Goal: Information Seeking & Learning: Learn about a topic

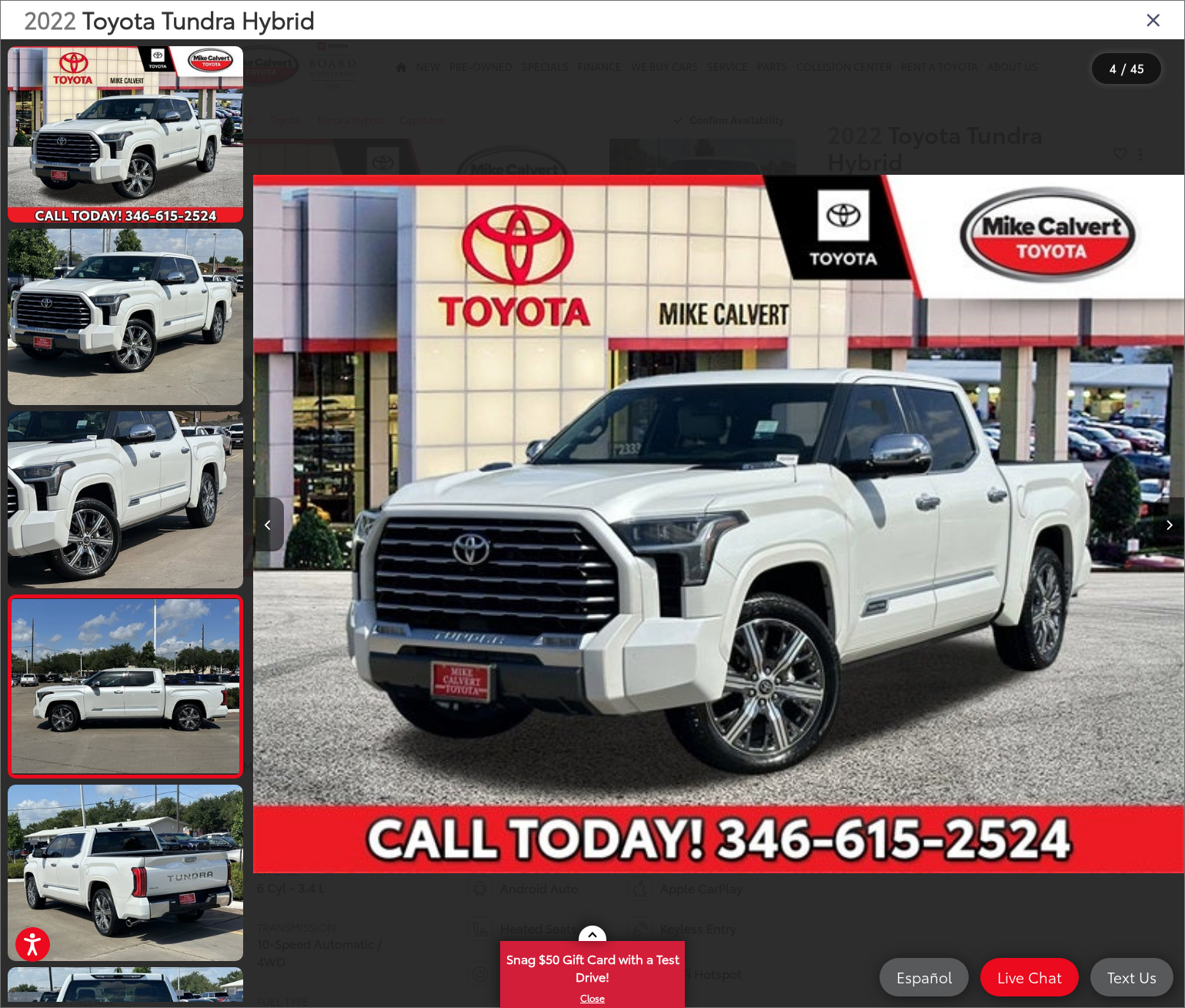
scroll to position [0, 2795]
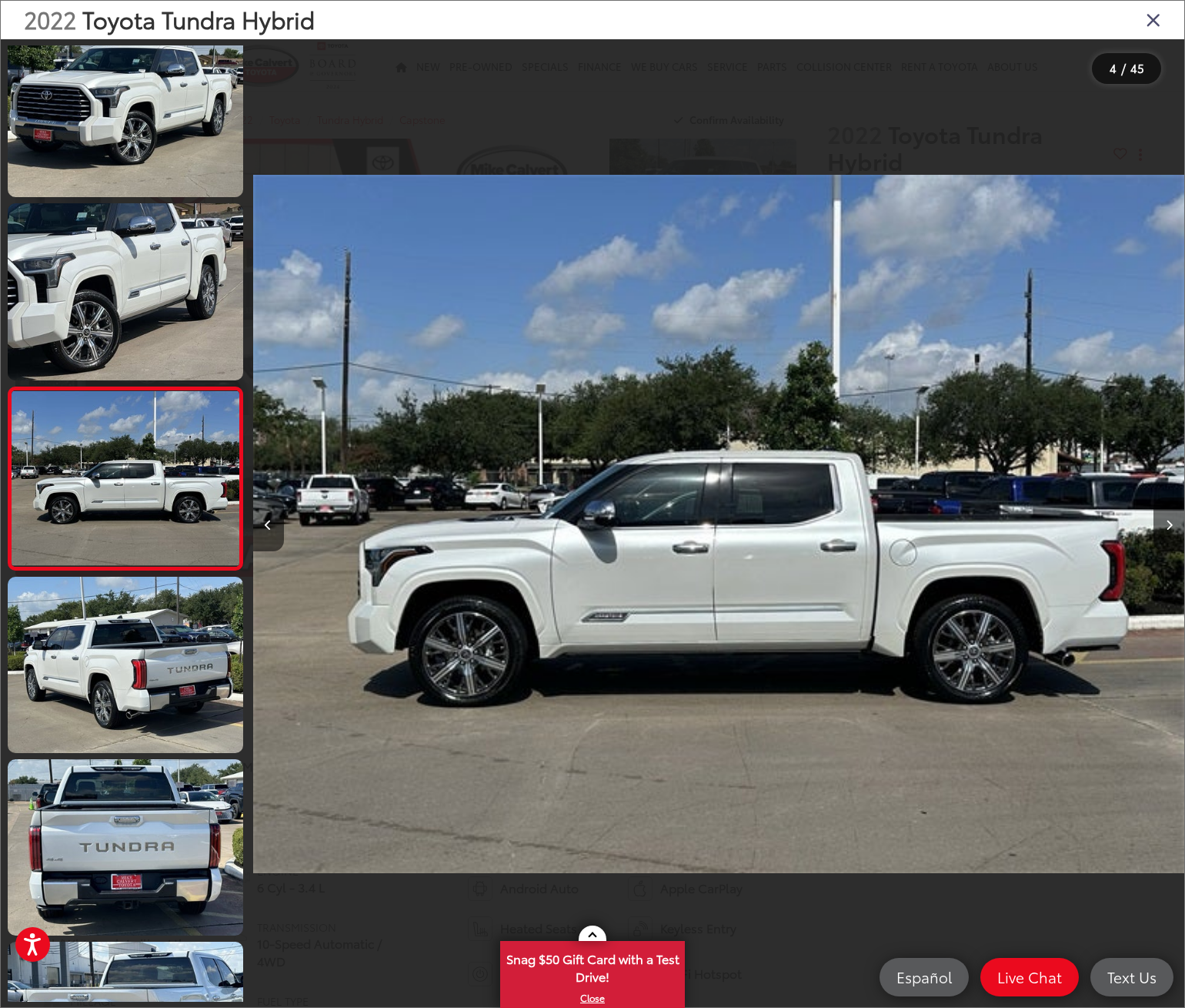
click at [585, 548] on img "2022 Toyota Tundra Hybrid Capstone 3" at bounding box center [719, 523] width 931 height 907
click at [457, 527] on div at bounding box center [370, 524] width 233 height 969
click at [1168, 518] on button "Next image" at bounding box center [1169, 524] width 31 height 54
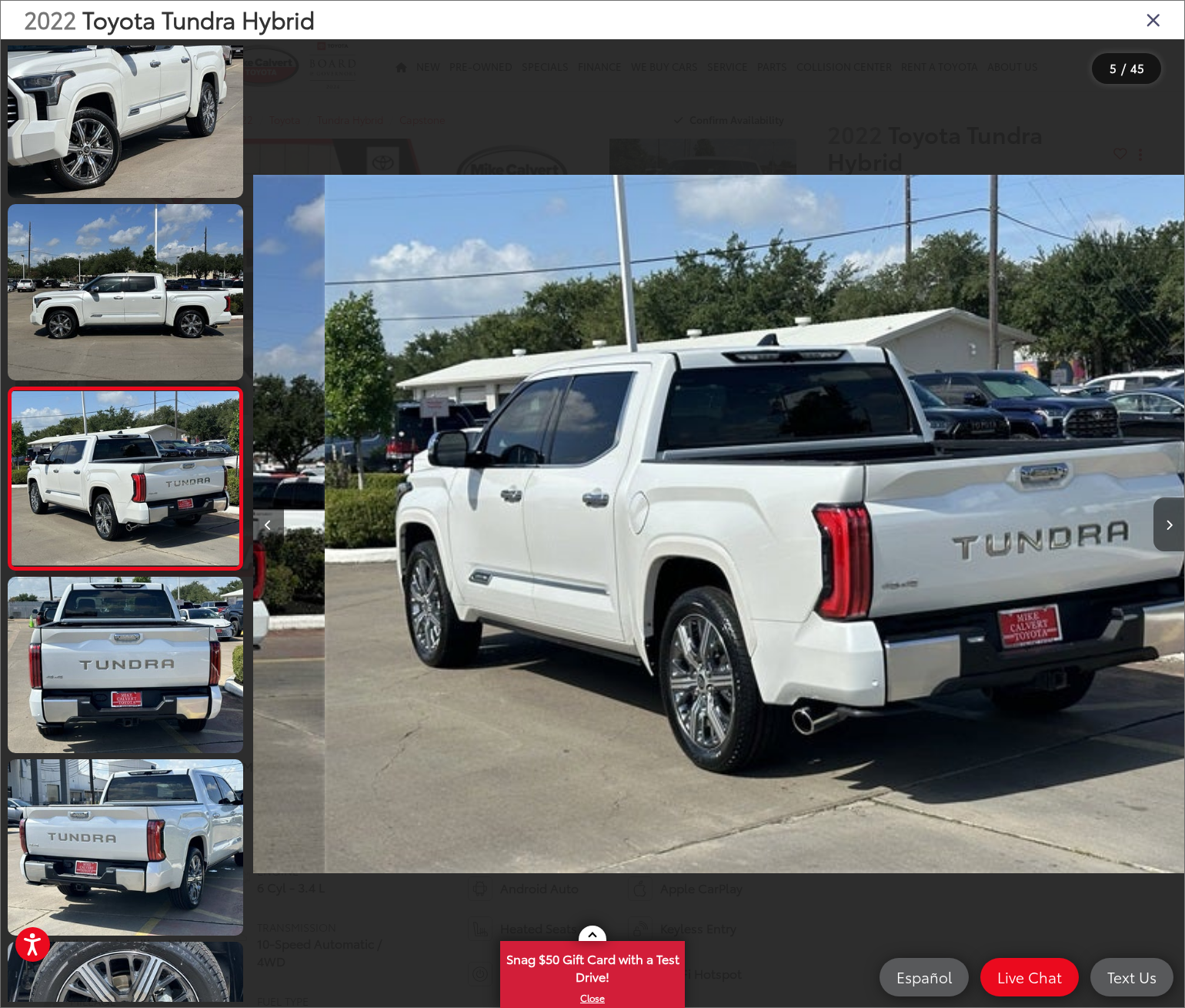
scroll to position [0, 3727]
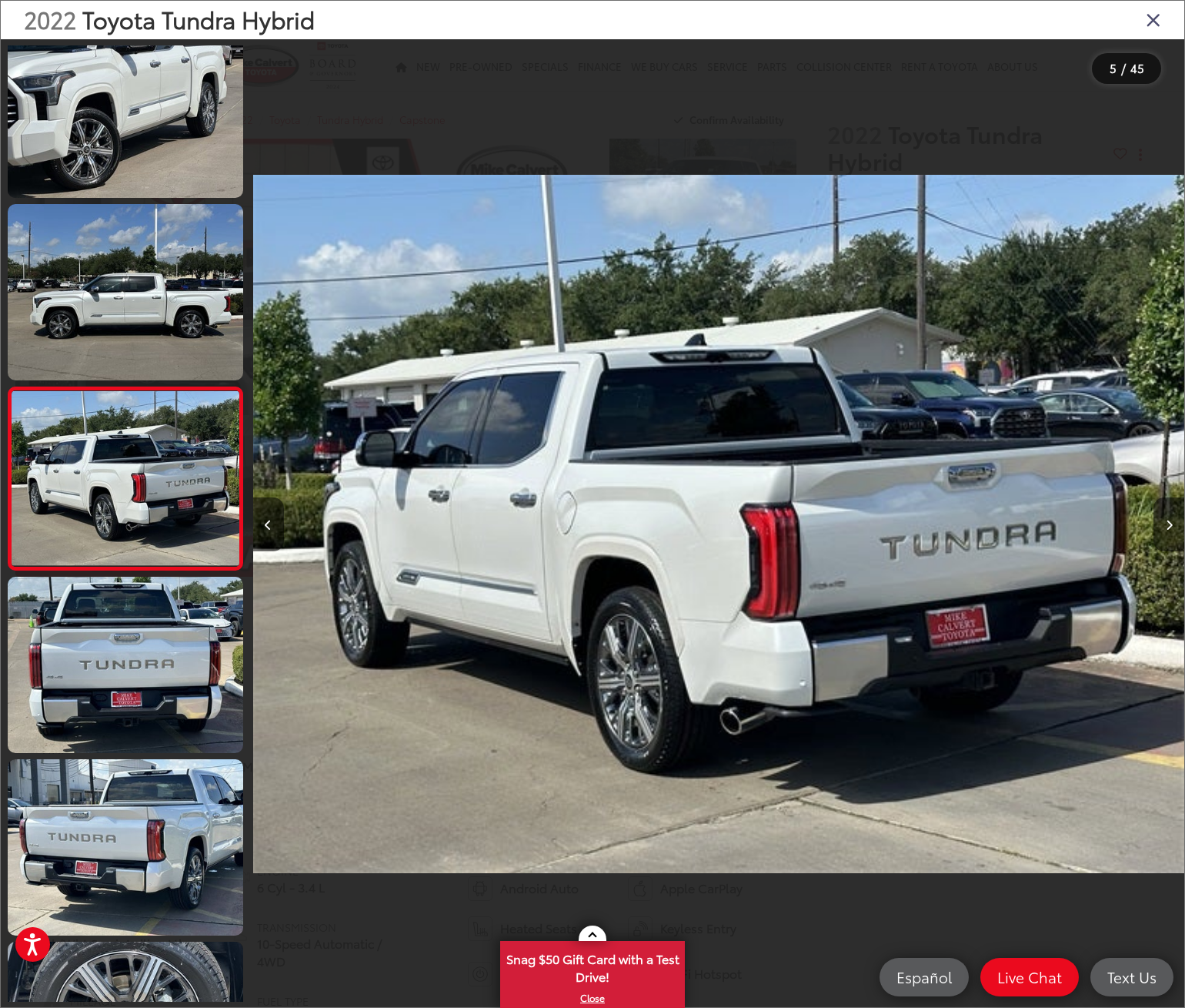
click at [1164, 520] on button "Next image" at bounding box center [1169, 524] width 31 height 54
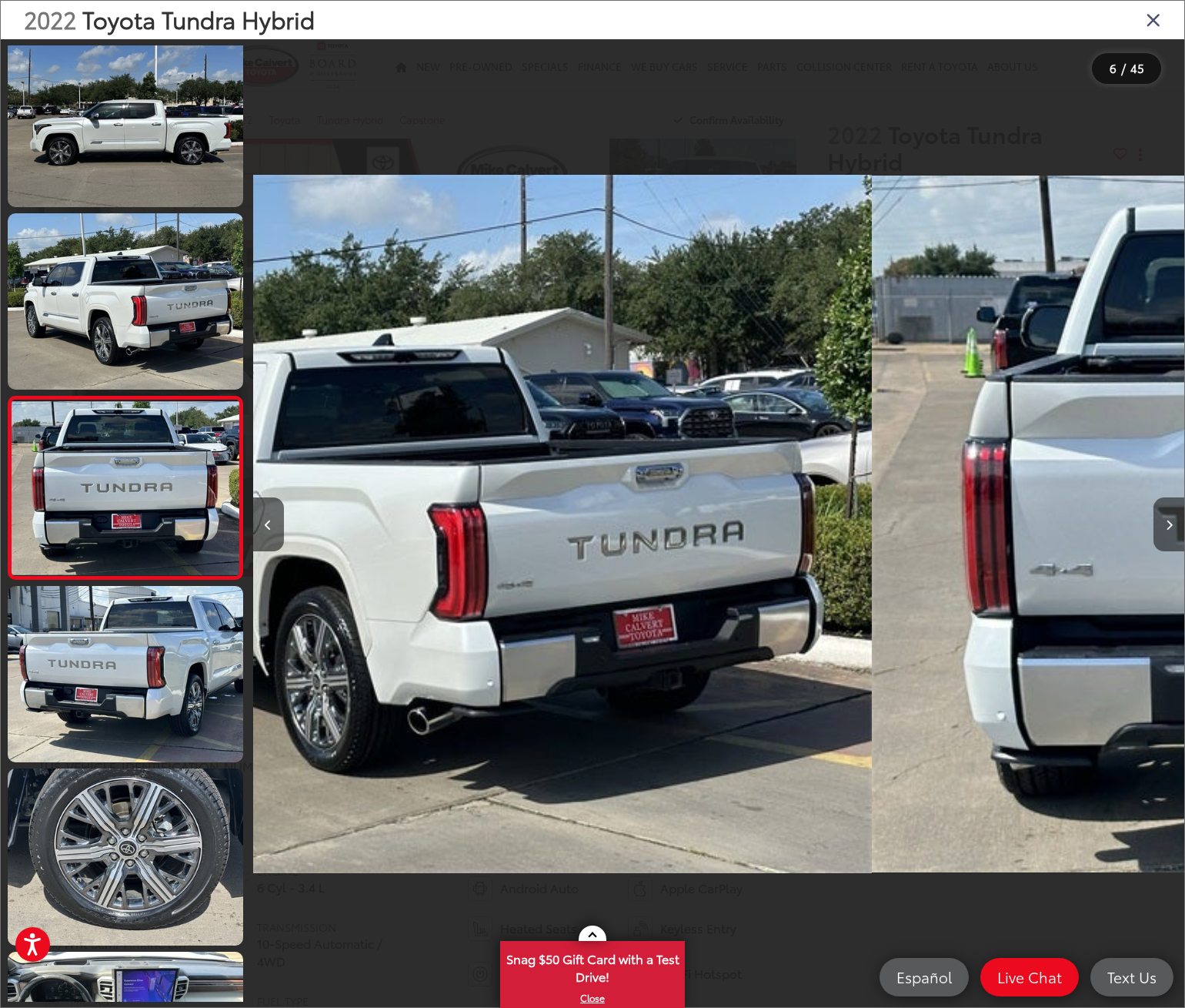
scroll to position [572, 0]
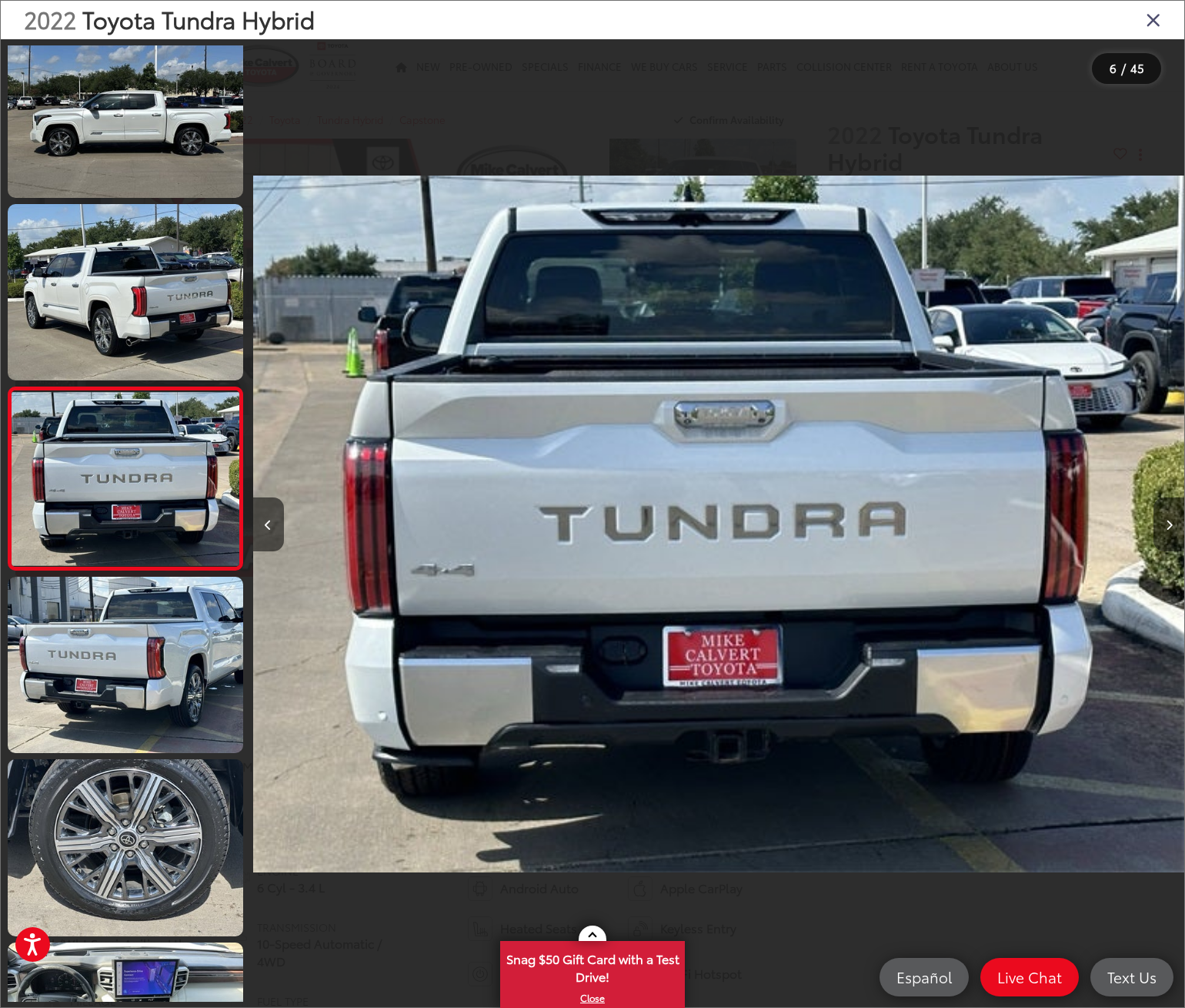
click at [1165, 520] on button "Next image" at bounding box center [1169, 524] width 31 height 54
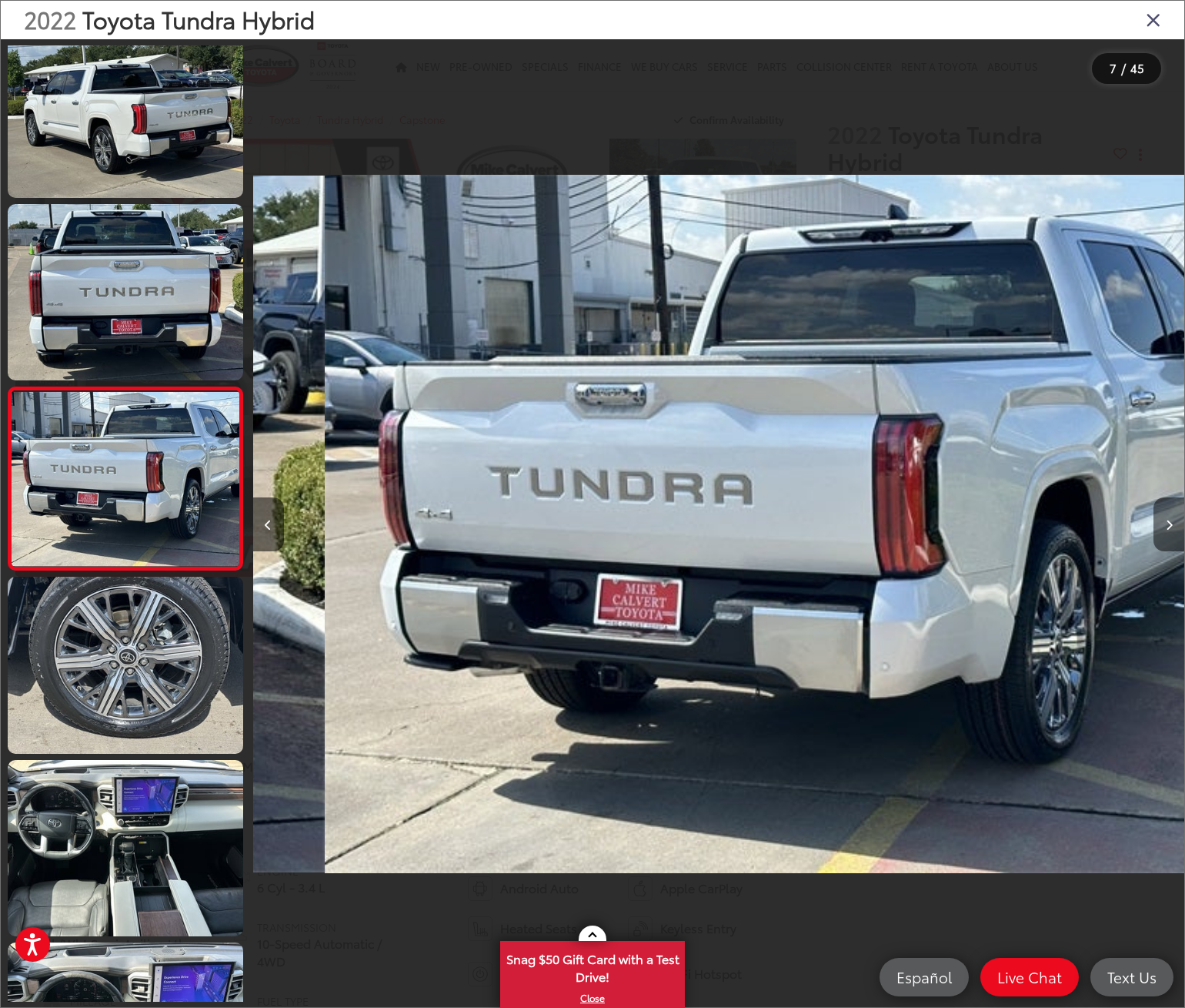
scroll to position [0, 5590]
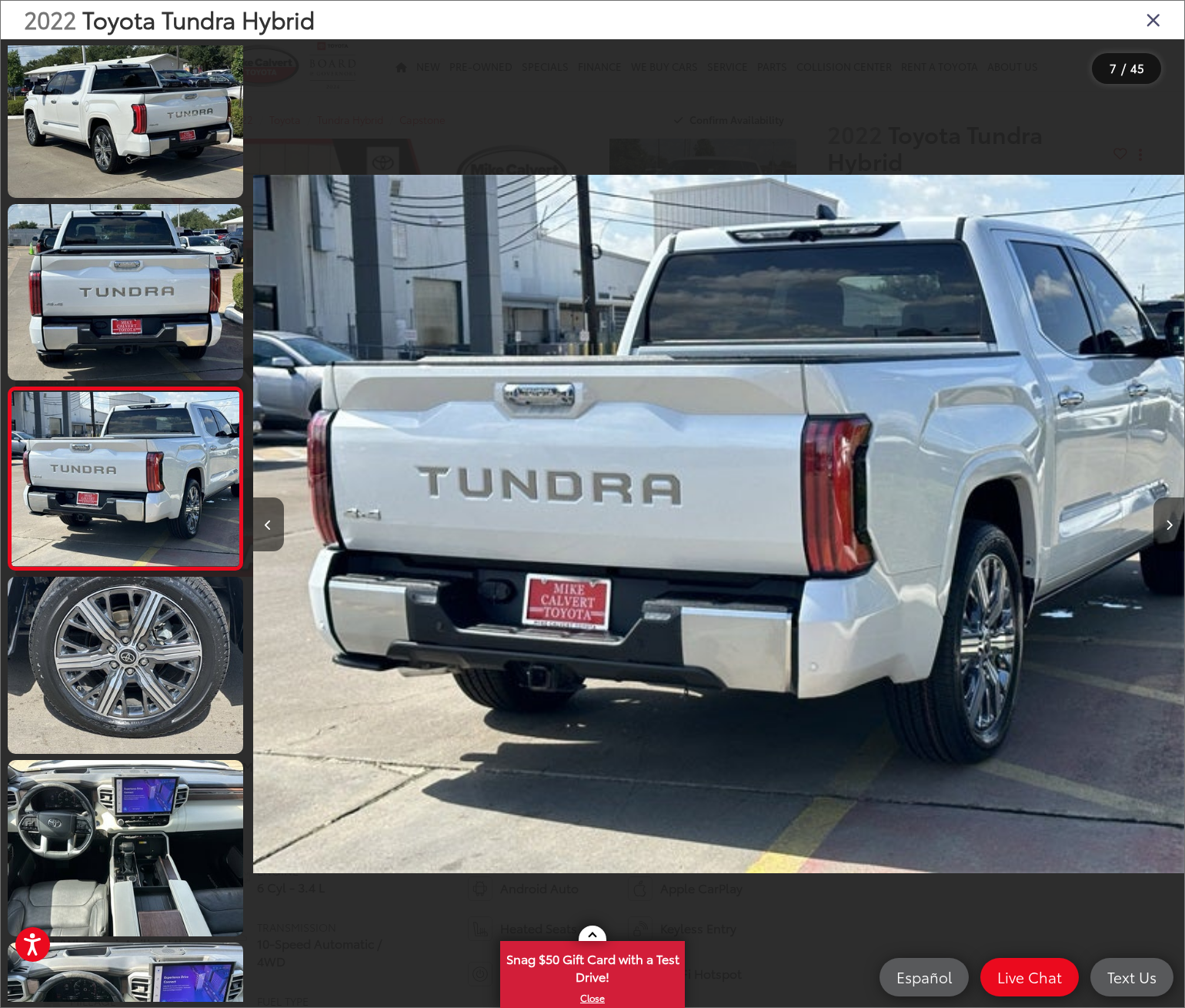
click at [1165, 520] on button "Next image" at bounding box center [1169, 524] width 31 height 54
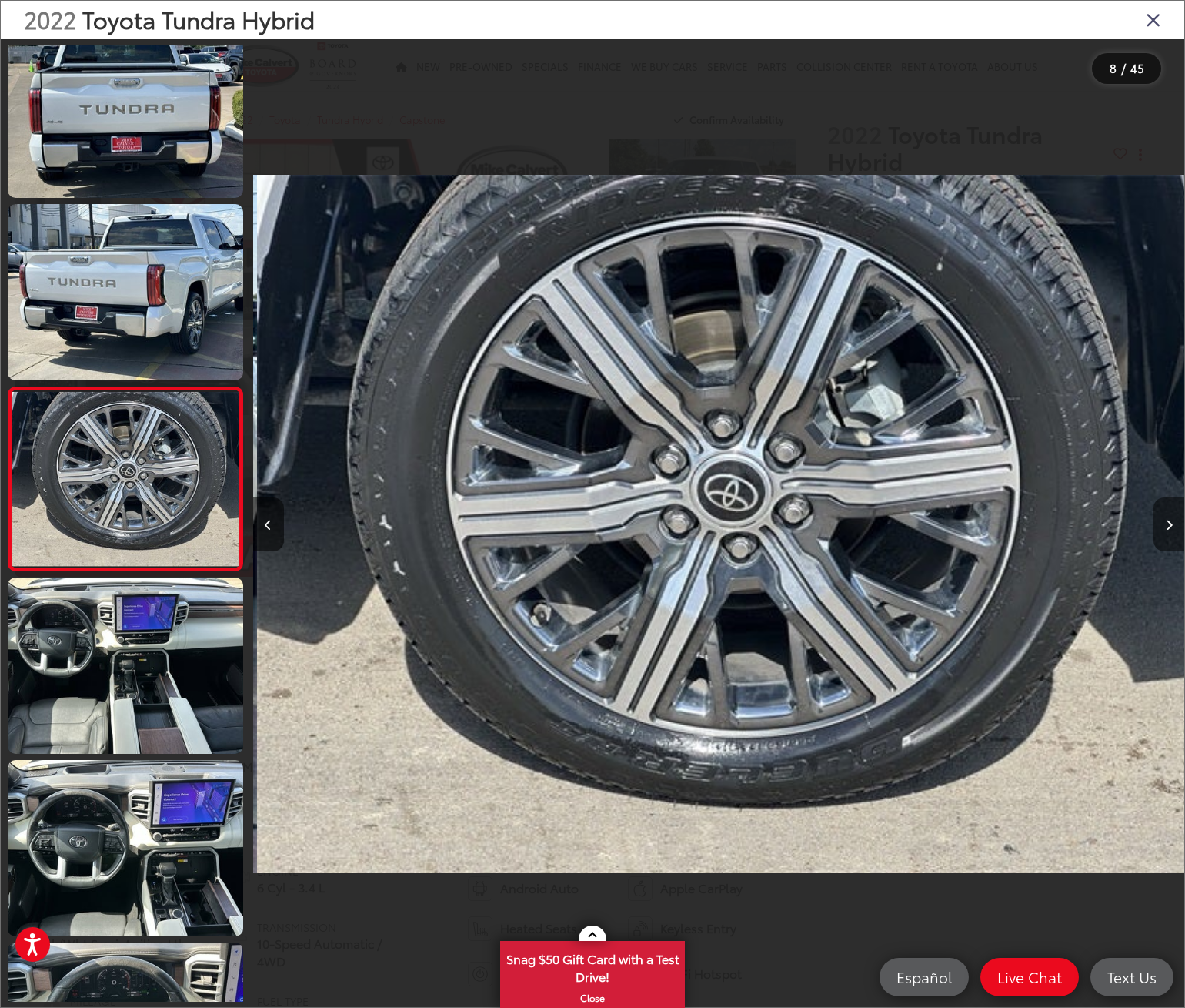
scroll to position [0, 6522]
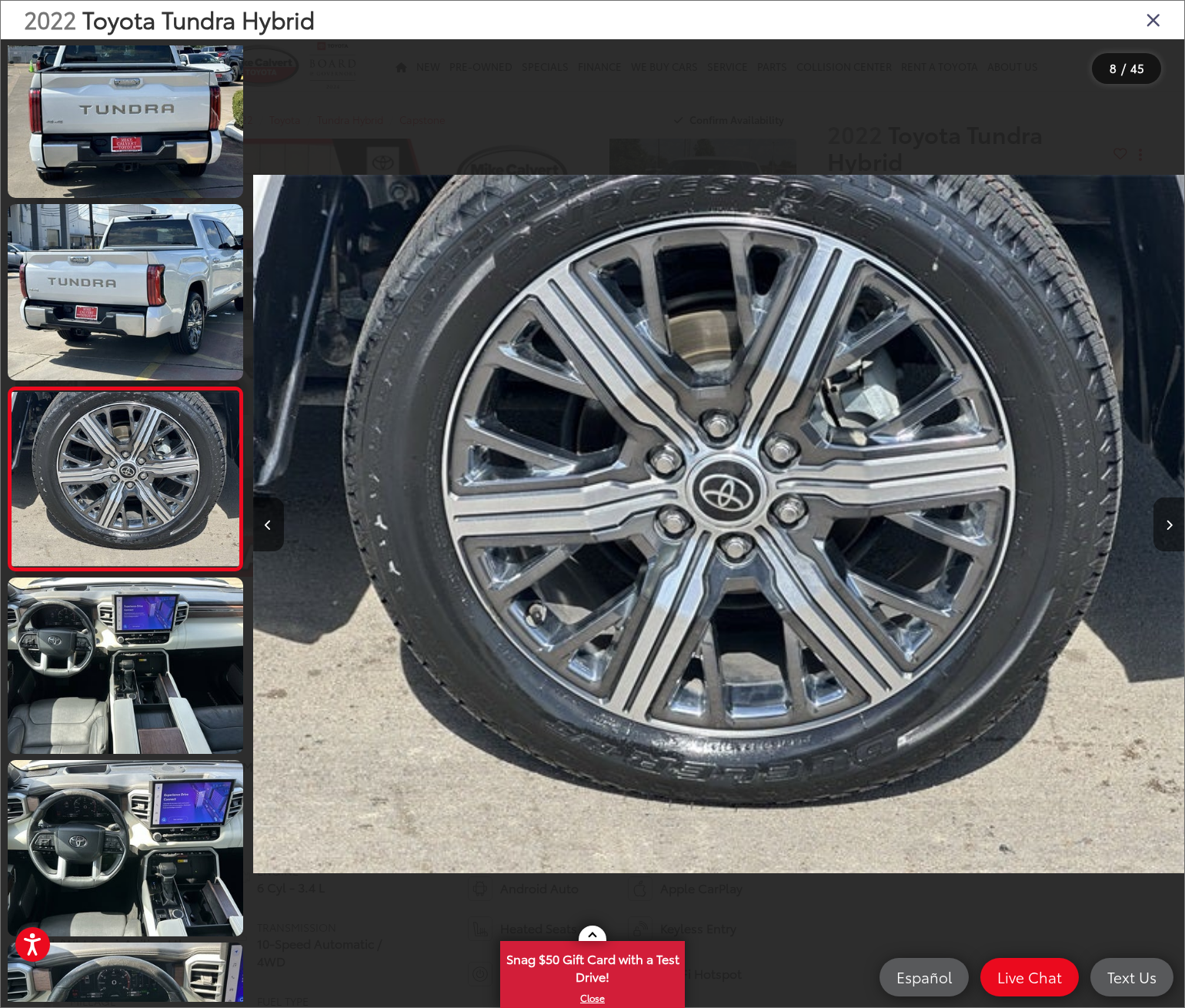
click at [1165, 520] on button "Next image" at bounding box center [1169, 524] width 31 height 54
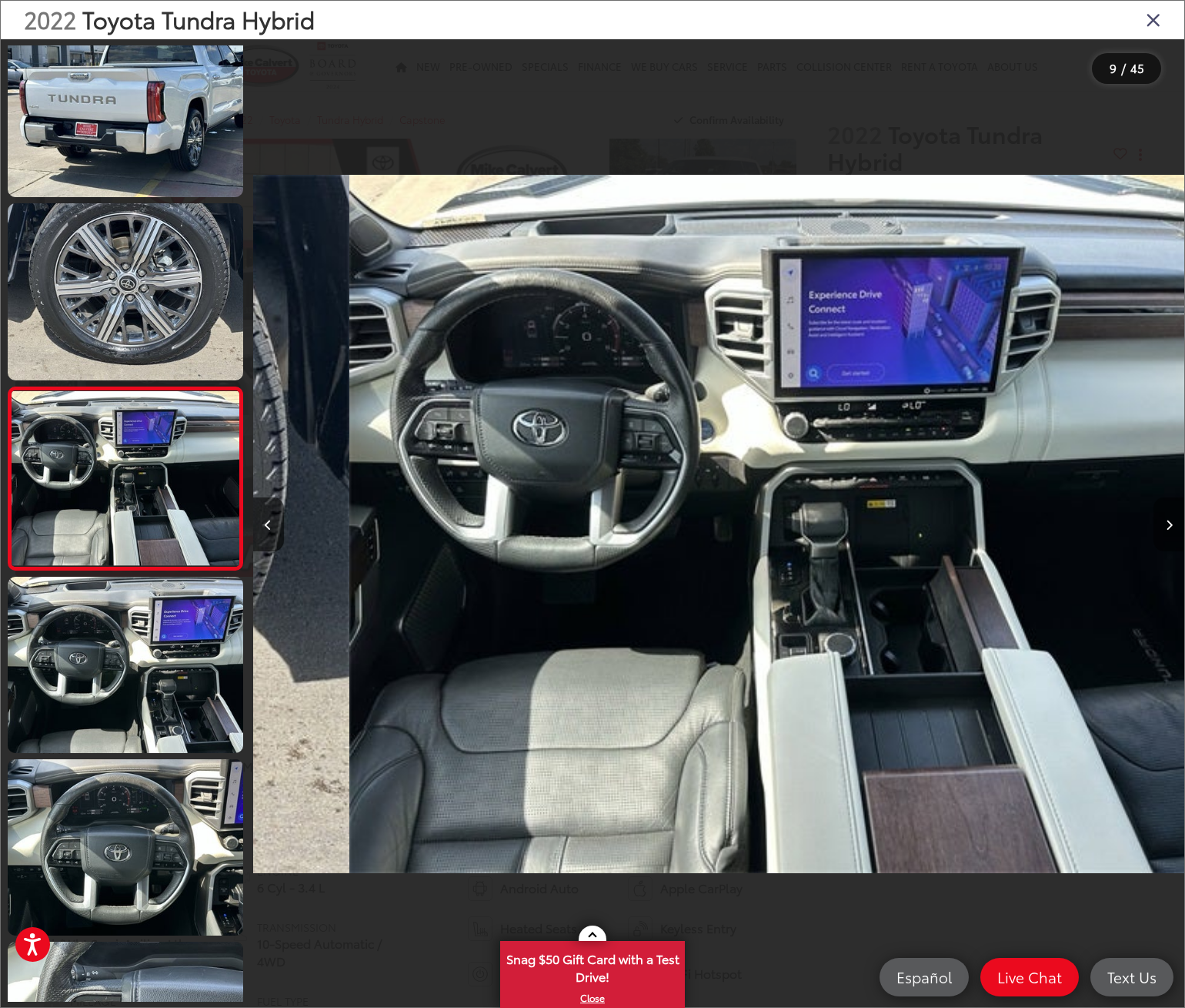
scroll to position [0, 7454]
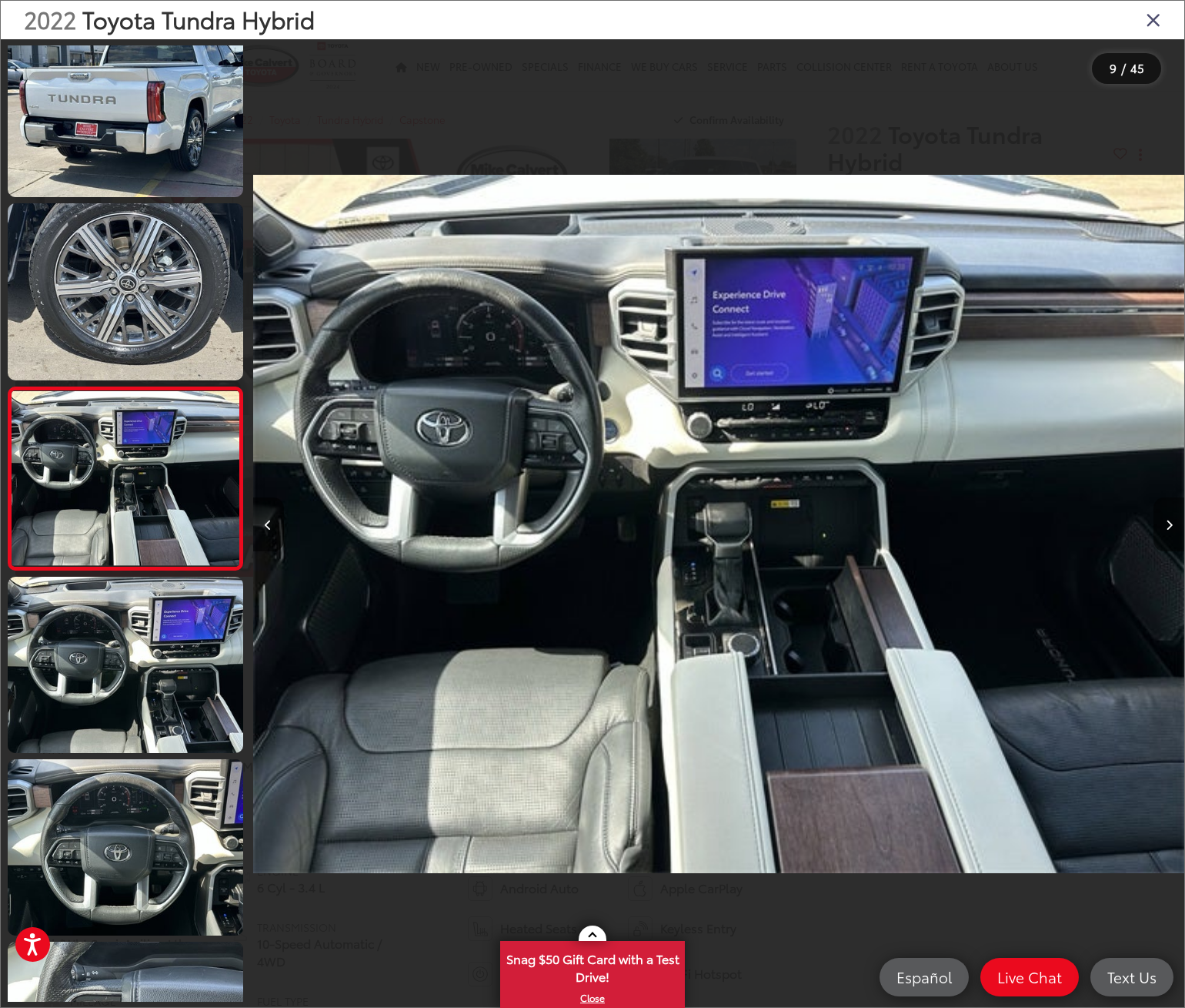
click at [1165, 520] on button "Next image" at bounding box center [1169, 524] width 31 height 54
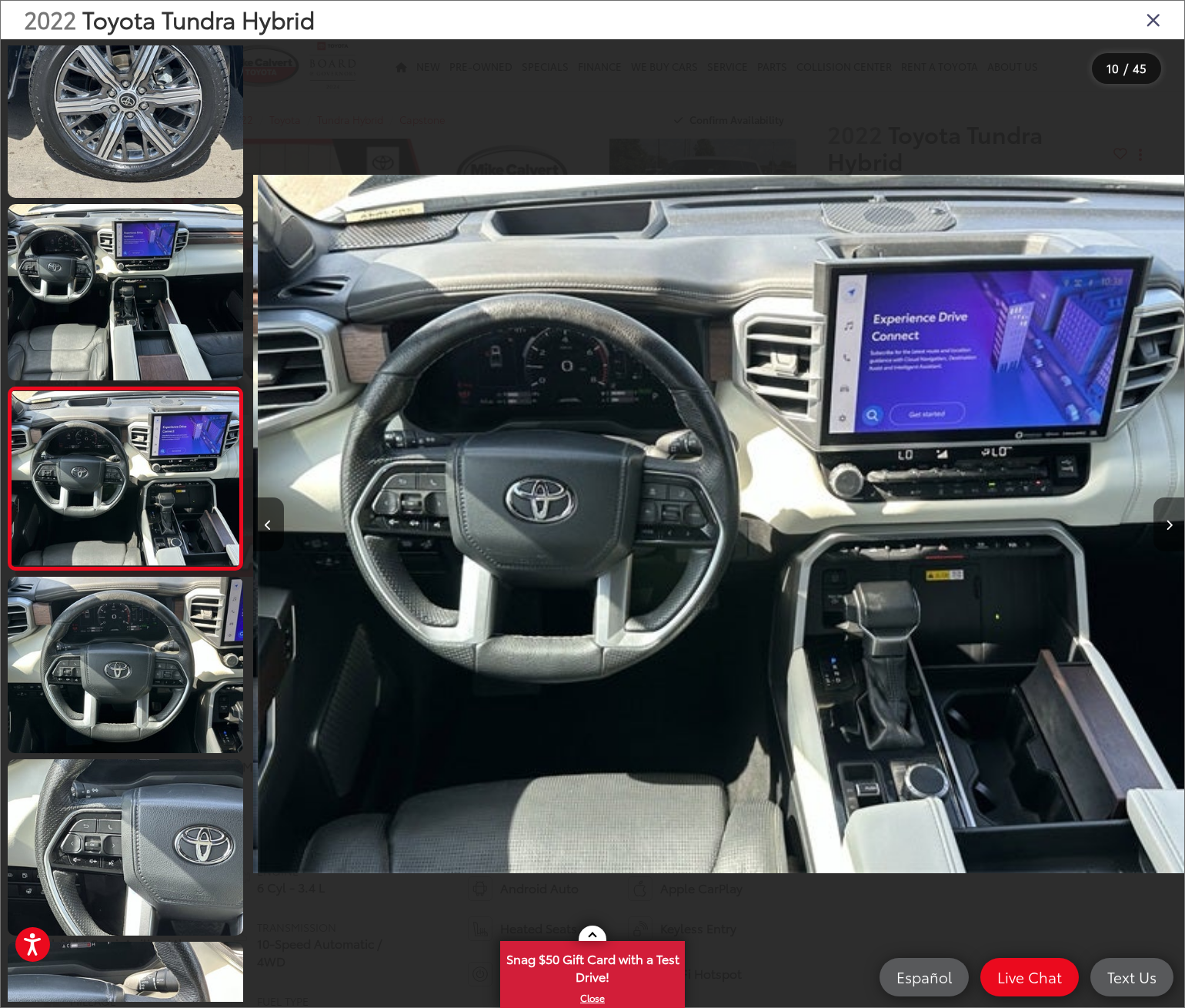
scroll to position [0, 8386]
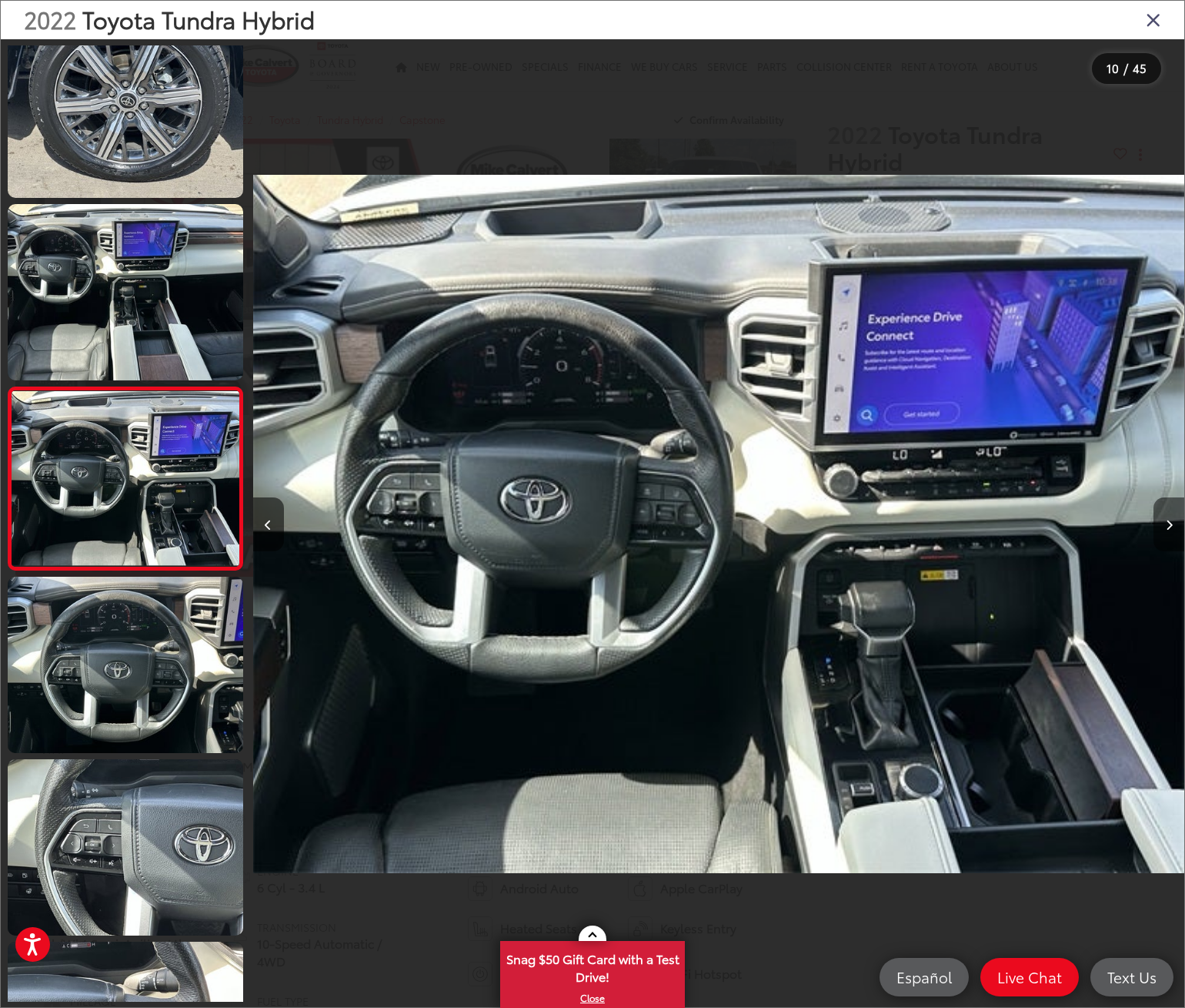
click at [1165, 520] on button "Next image" at bounding box center [1169, 524] width 31 height 54
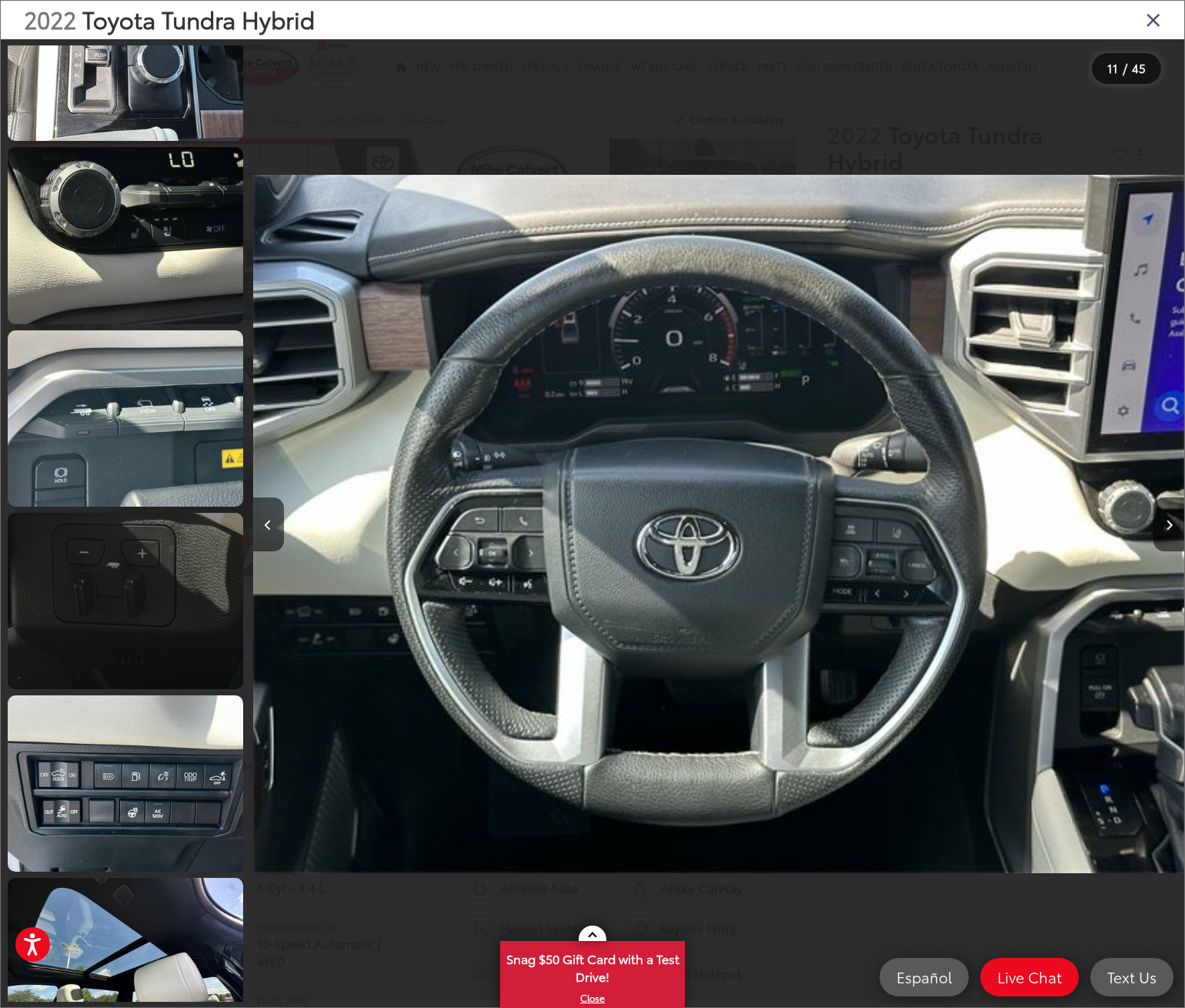
scroll to position [3334, 0]
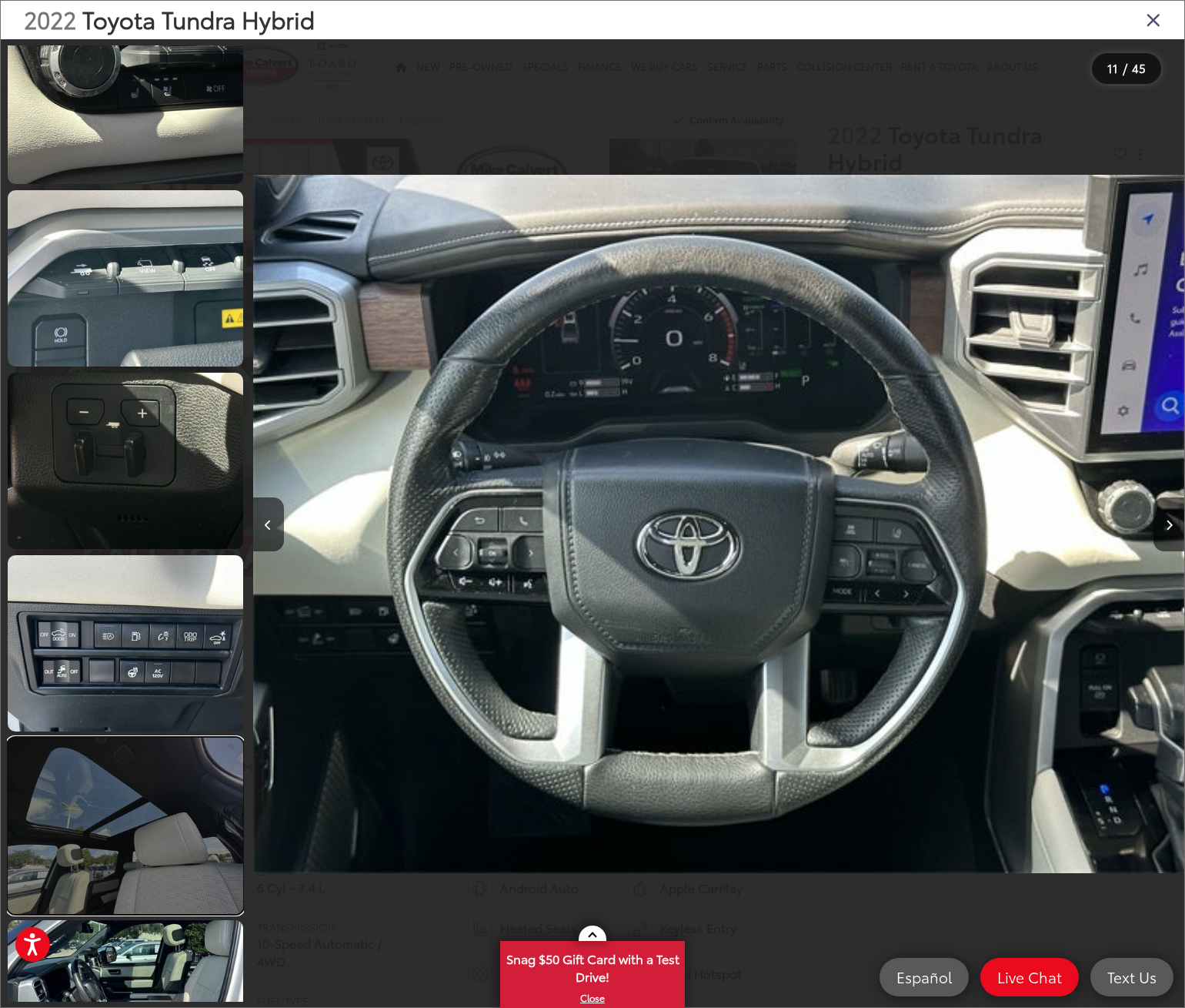
click at [82, 802] on link at bounding box center [125, 826] width 235 height 176
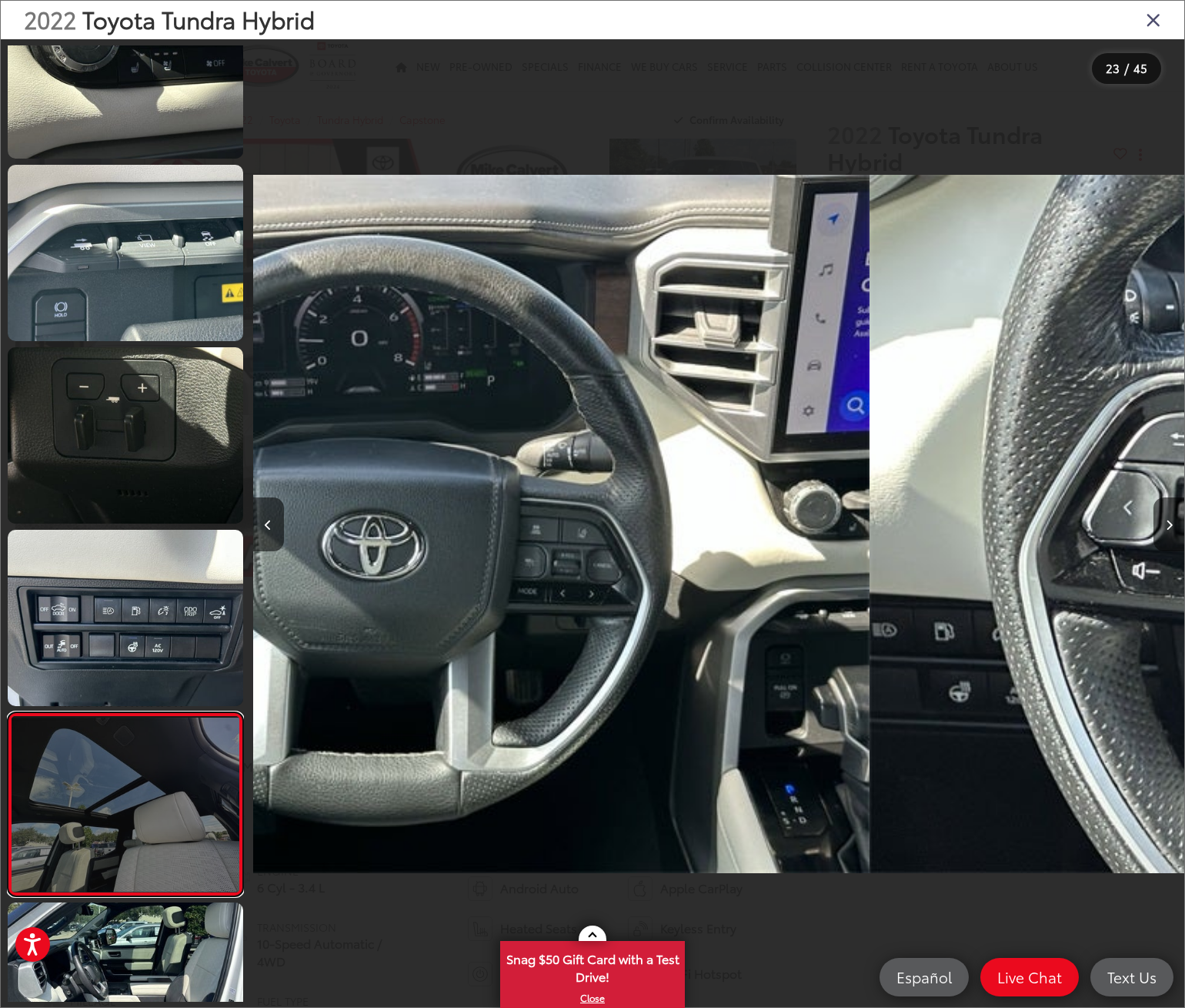
scroll to position [0, 0]
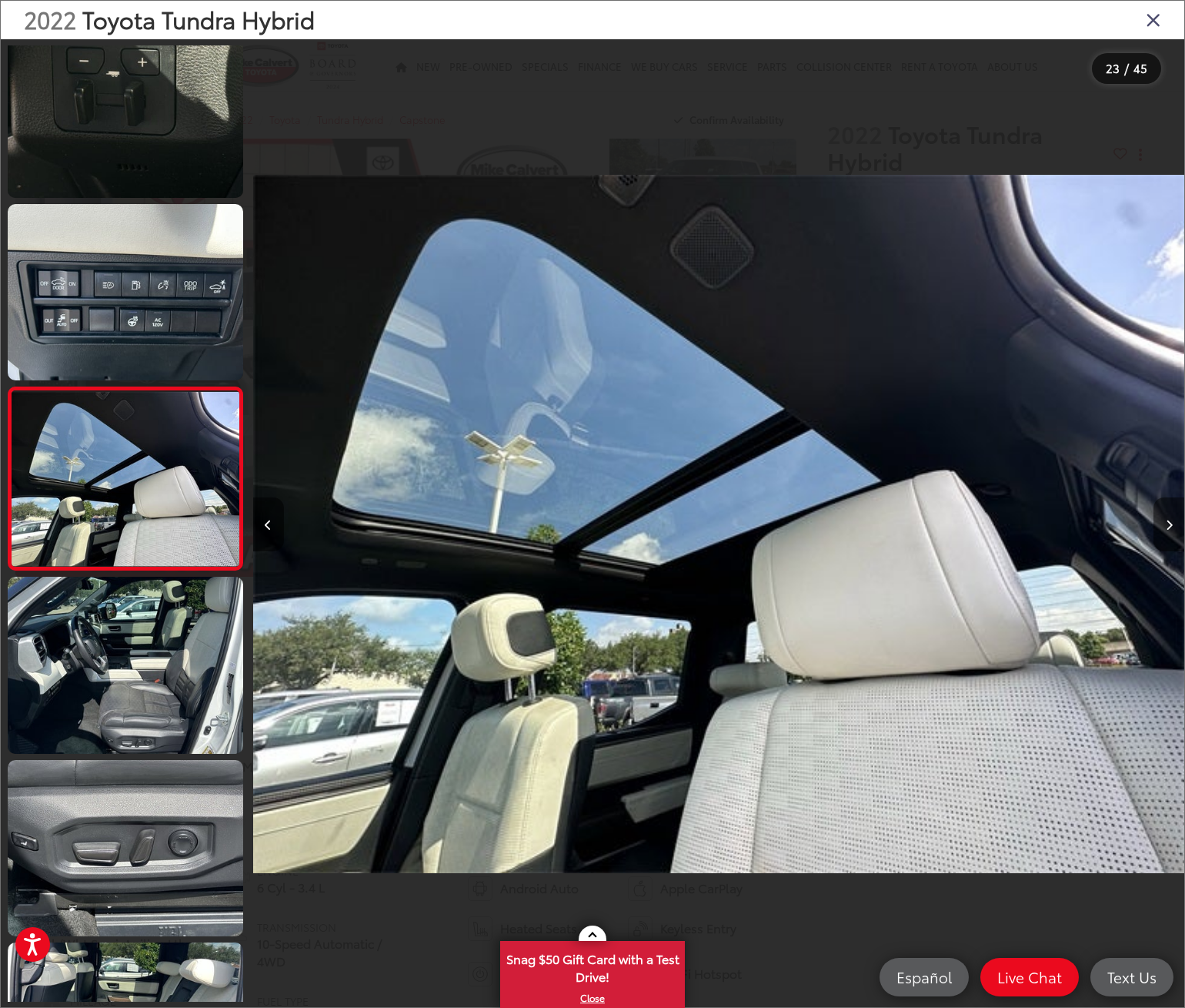
click at [1175, 521] on button "Next image" at bounding box center [1169, 524] width 31 height 54
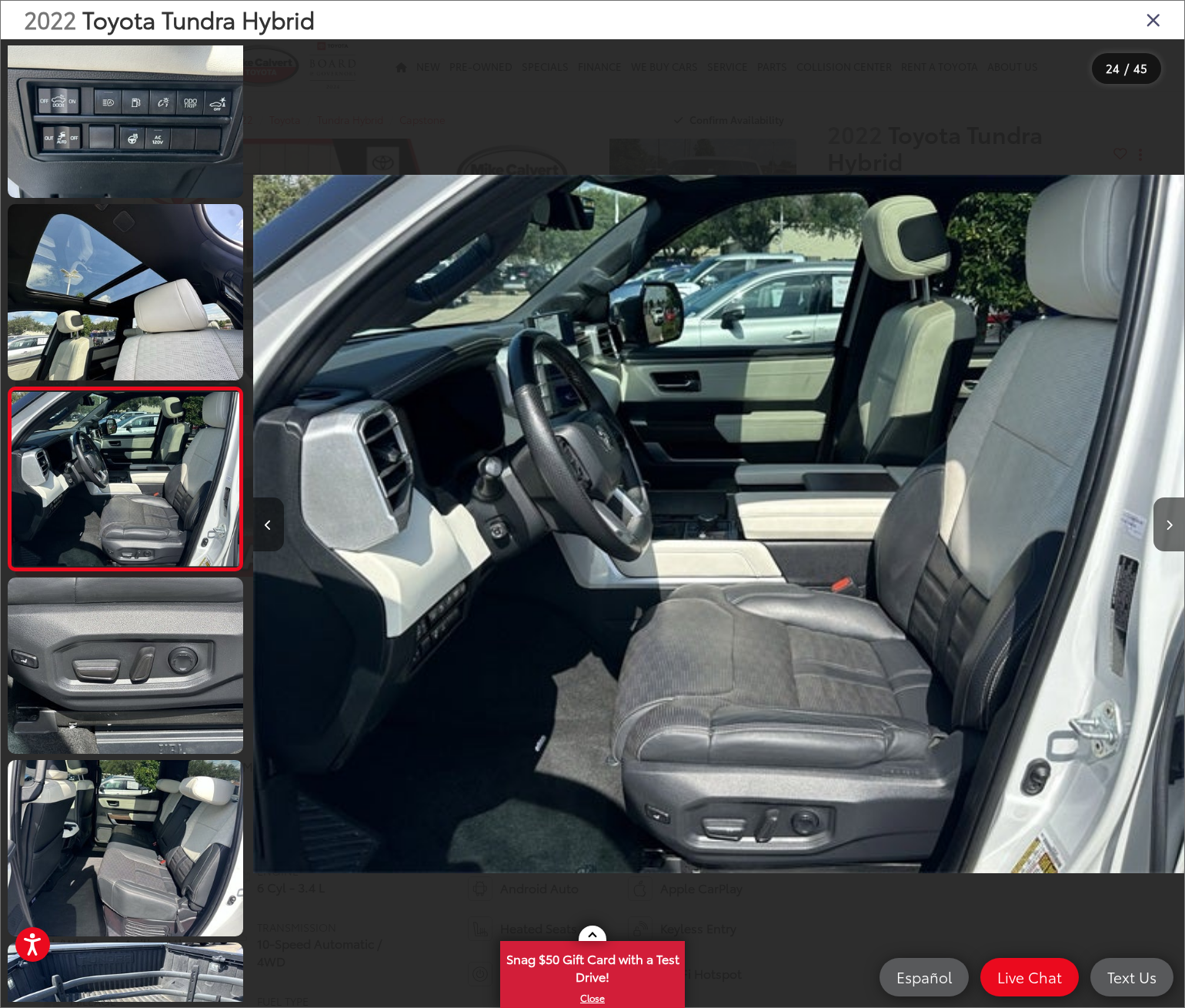
click at [267, 521] on icon "Previous image" at bounding box center [268, 526] width 7 height 11
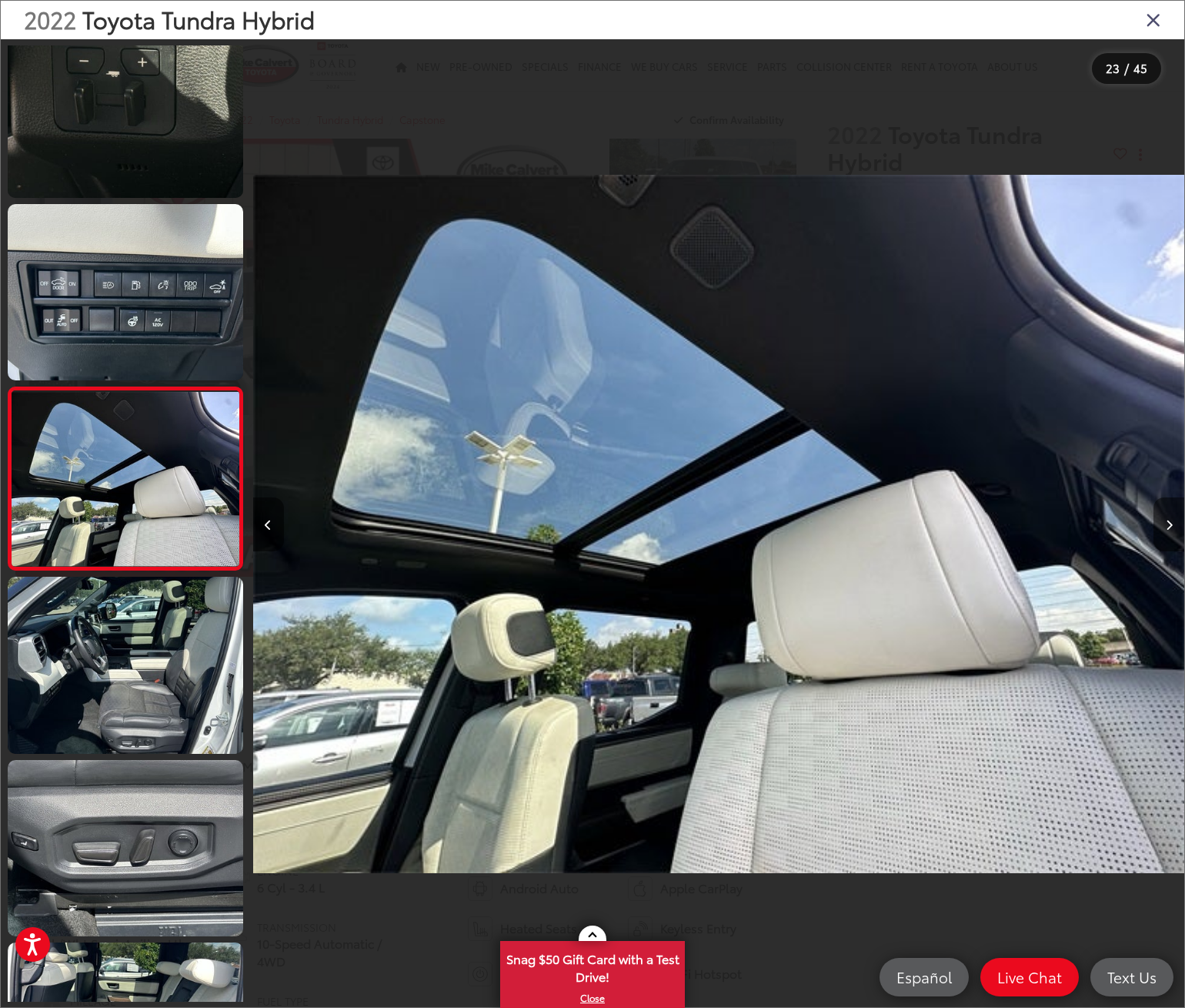
click at [1171, 524] on icon "Next image" at bounding box center [1169, 526] width 7 height 11
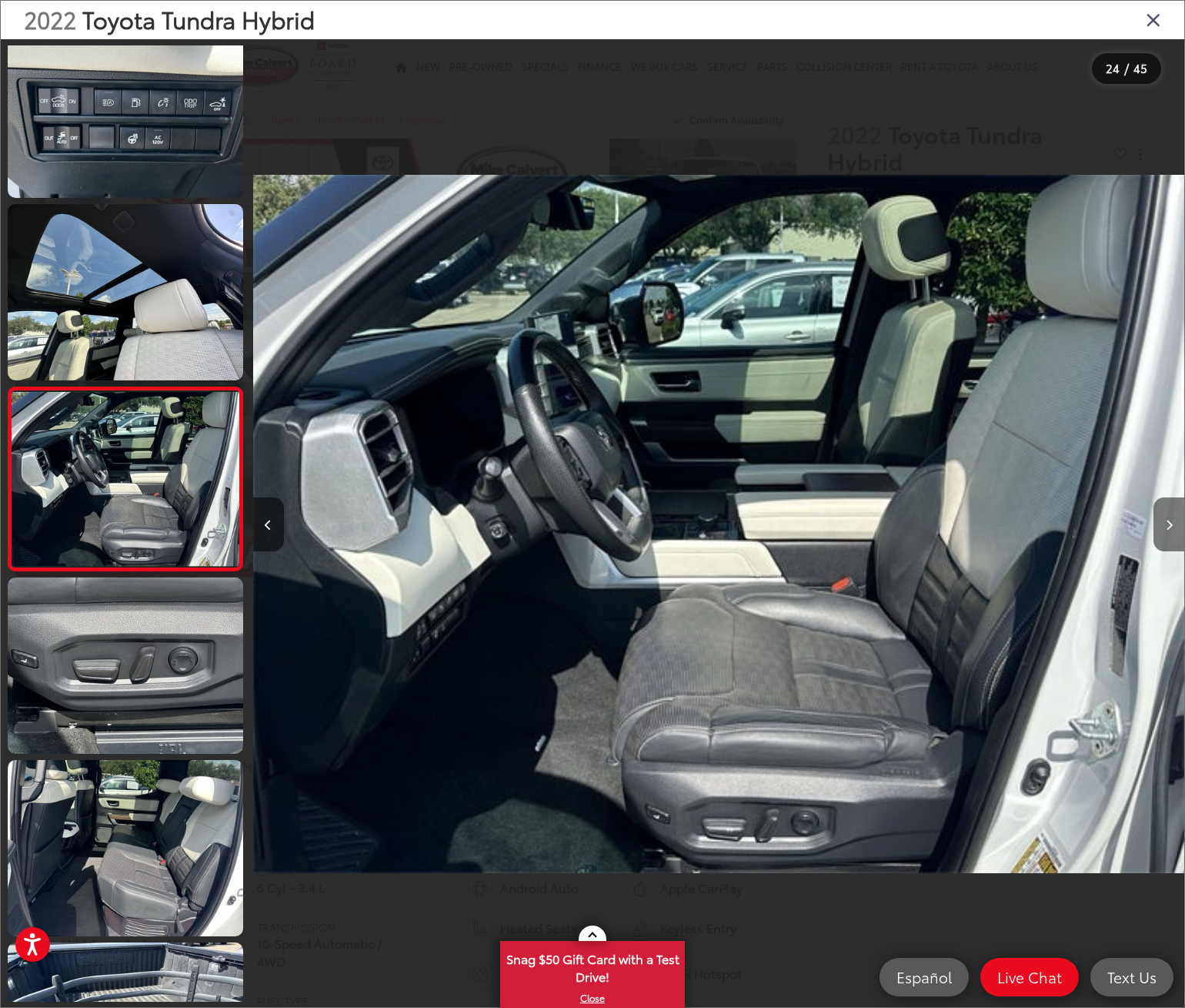
click at [1165, 526] on button "Next image" at bounding box center [1169, 524] width 31 height 54
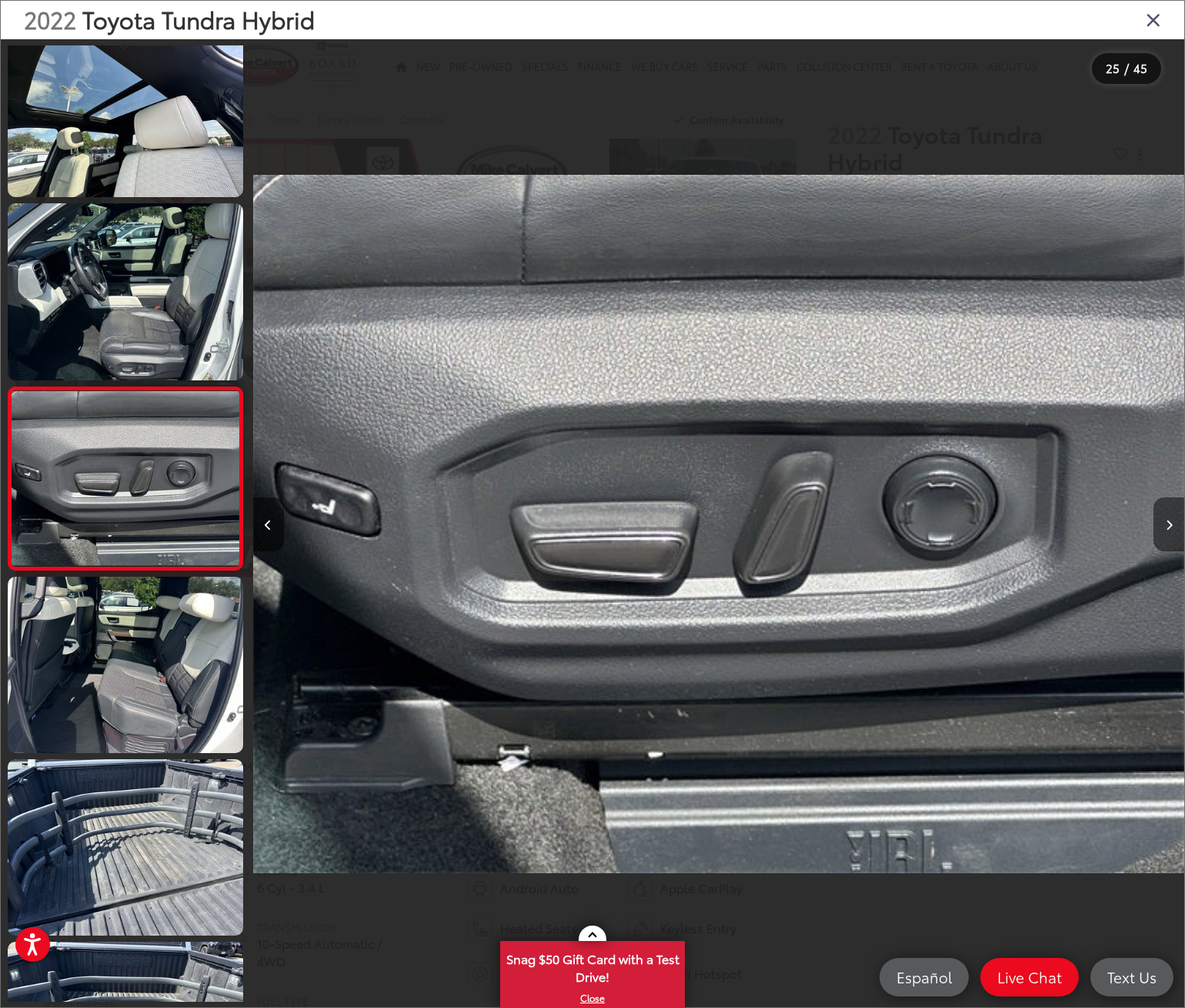
click at [1165, 527] on button "Next image" at bounding box center [1169, 524] width 31 height 54
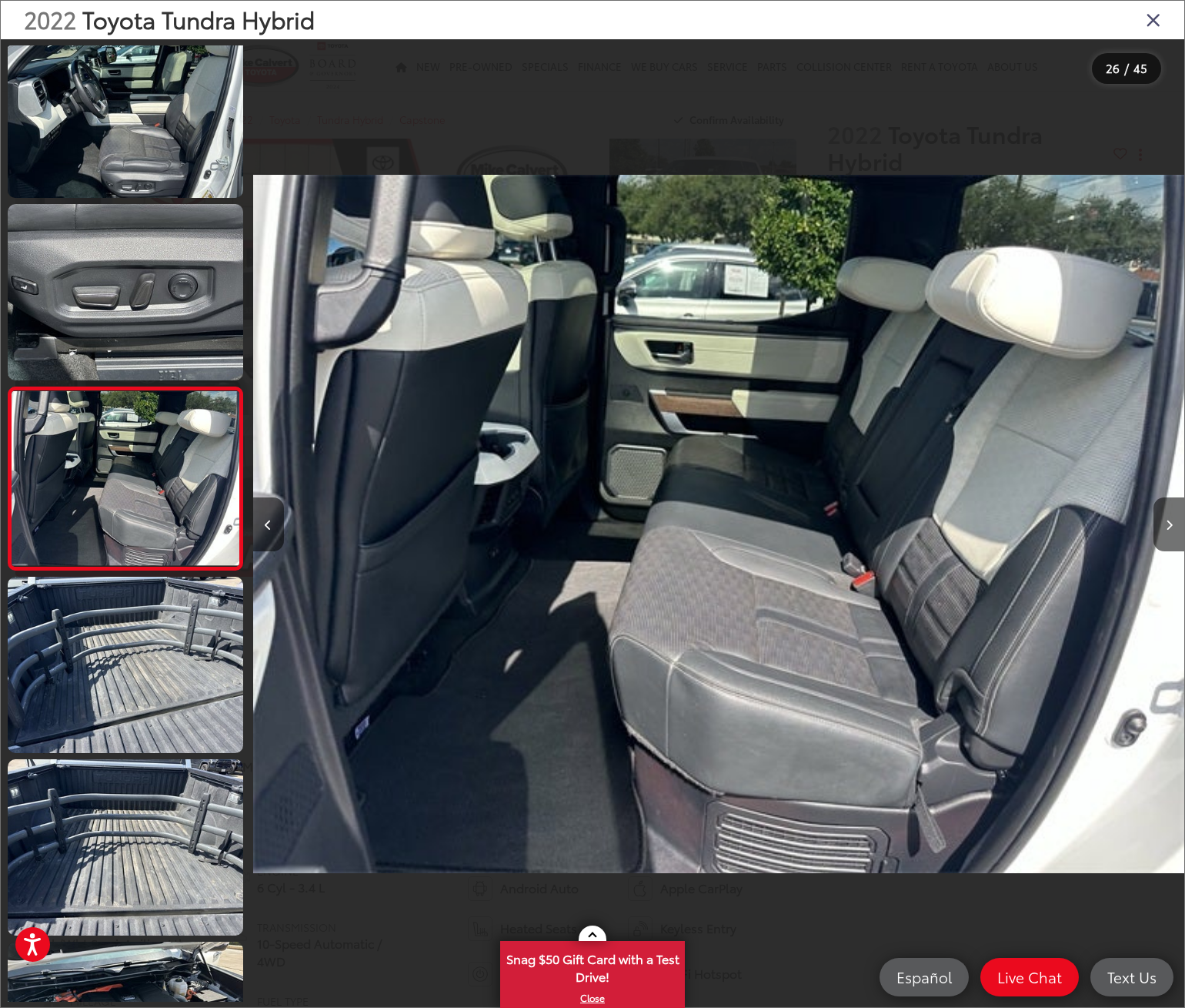
click at [1152, 19] on icon "Close gallery" at bounding box center [1154, 19] width 16 height 20
